Goal: Transaction & Acquisition: Download file/media

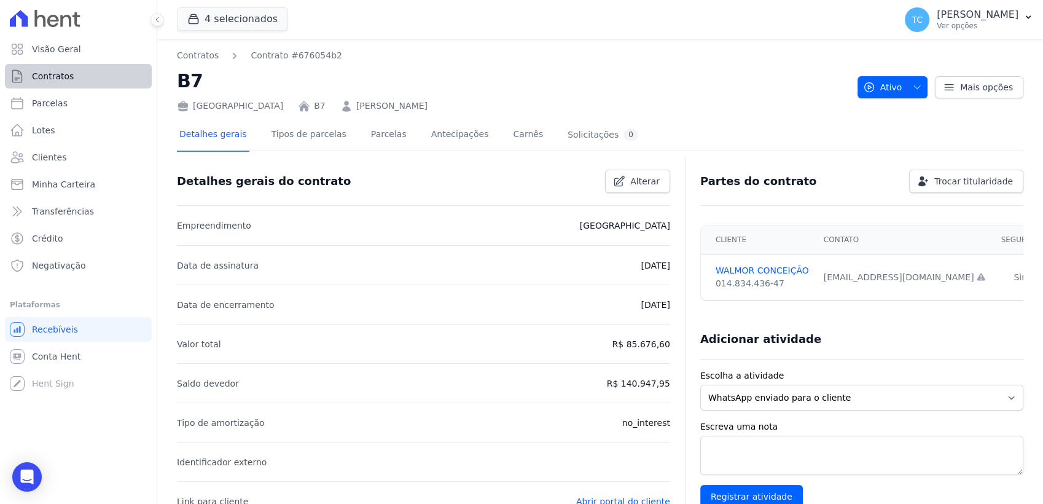
scroll to position [33, 0]
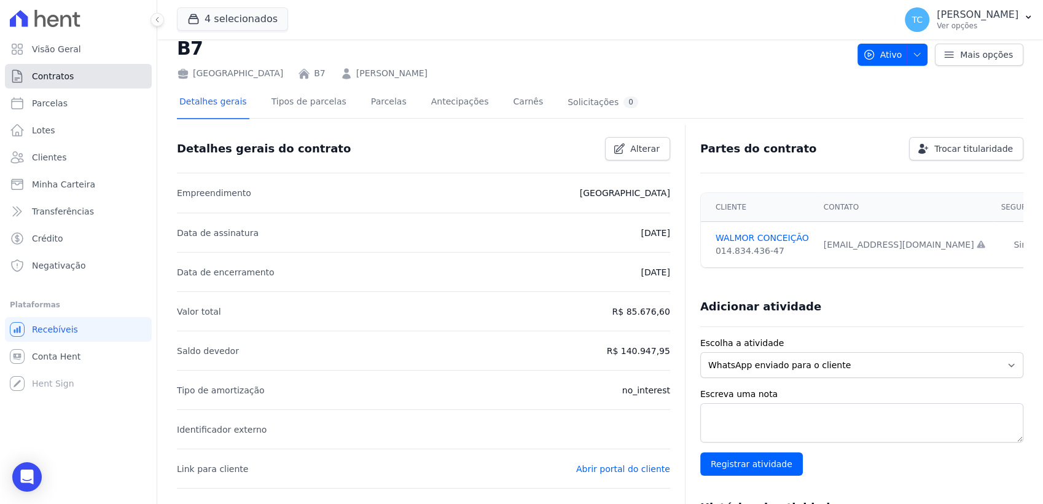
click at [67, 67] on link "Contratos" at bounding box center [78, 76] width 147 height 25
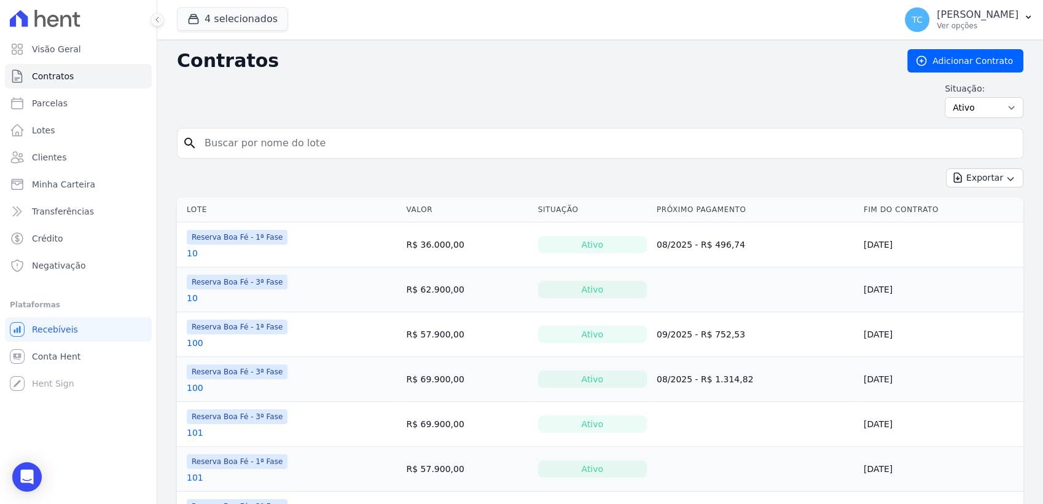
click at [241, 145] on input "search" at bounding box center [607, 143] width 821 height 25
type input "H3"
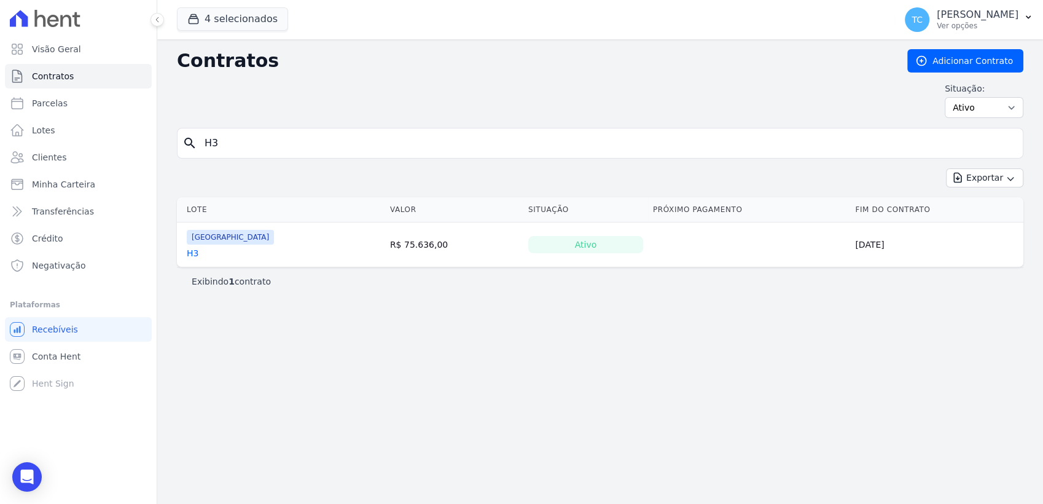
click at [194, 249] on link "H3" at bounding box center [193, 253] width 12 height 12
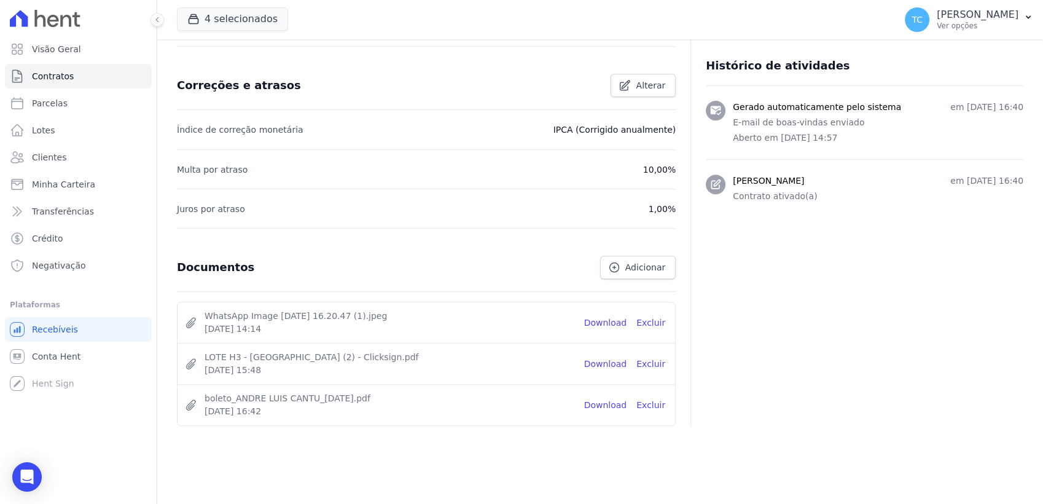
scroll to position [477, 0]
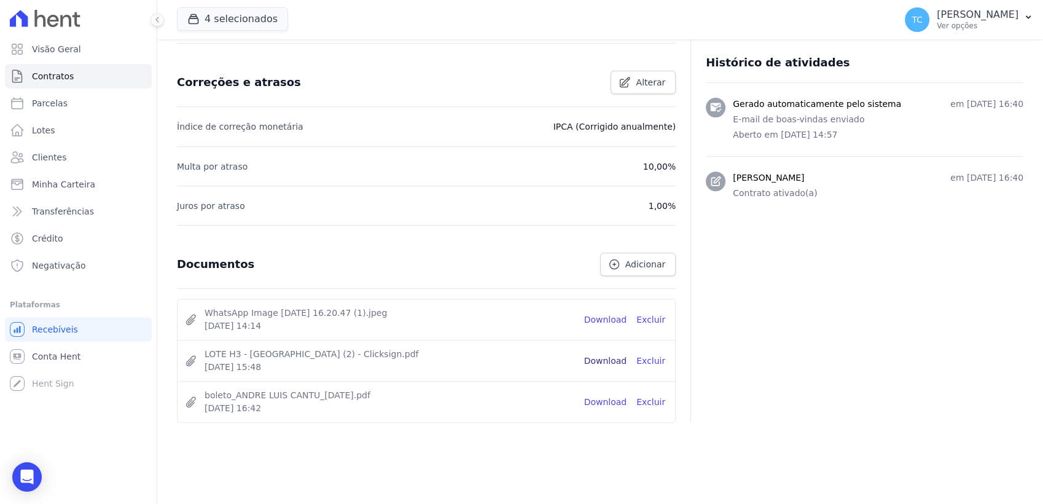
click at [600, 356] on link "Download" at bounding box center [605, 361] width 43 height 13
